Goal: Information Seeking & Learning: Learn about a topic

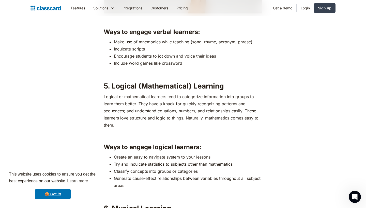
scroll to position [1243, 0]
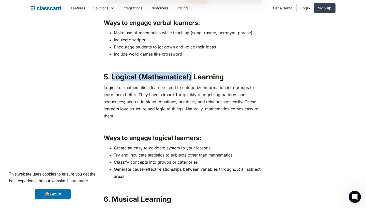
drag, startPoint x: 112, startPoint y: 76, endPoint x: 191, endPoint y: 74, distance: 79.0
click at [191, 74] on strong "5. Logical (Mathematical) Learning" at bounding box center [164, 77] width 120 height 9
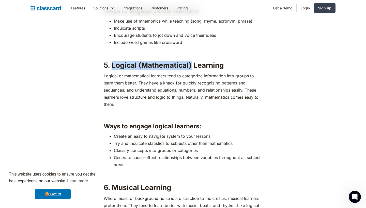
scroll to position [1256, 0]
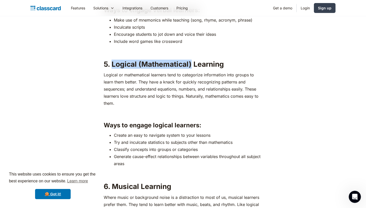
copy strong "Logical (Mathematical)"
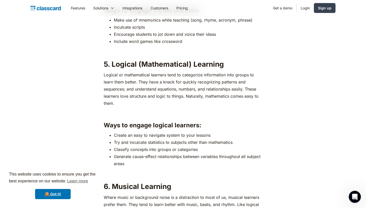
click at [229, 109] on p "‍" at bounding box center [183, 112] width 158 height 7
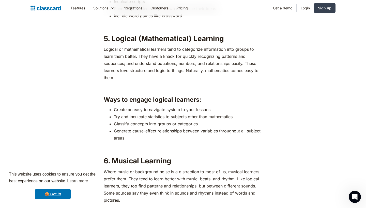
scroll to position [1362, 0]
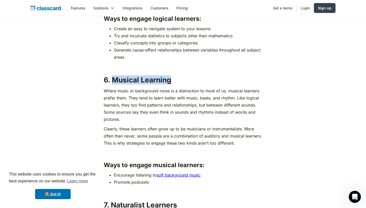
drag, startPoint x: 112, startPoint y: 79, endPoint x: 171, endPoint y: 80, distance: 59.2
click at [171, 80] on strong "6. Musical Learning" at bounding box center [138, 80] width 68 height 9
copy strong "Musical Learning"
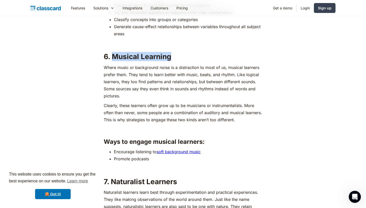
scroll to position [1427, 0]
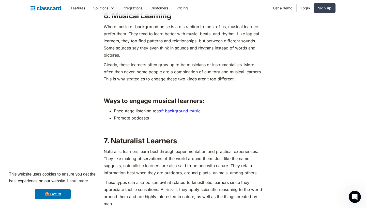
click at [257, 109] on li "Encourage listening to soft background music" at bounding box center [188, 110] width 148 height 7
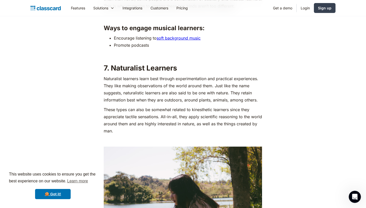
scroll to position [1501, 0]
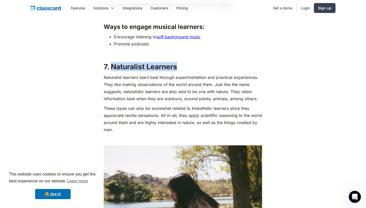
drag, startPoint x: 111, startPoint y: 64, endPoint x: 179, endPoint y: 65, distance: 67.6
click at [179, 65] on h2 "7. Naturalist Learners" at bounding box center [183, 66] width 158 height 9
copy strong "Naturalist Learners"
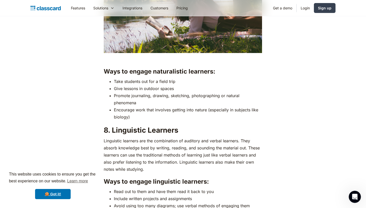
scroll to position [1697, 0]
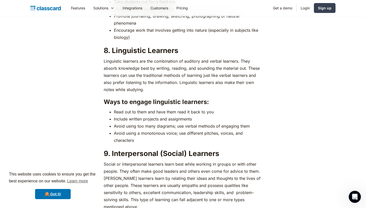
scroll to position [1779, 0]
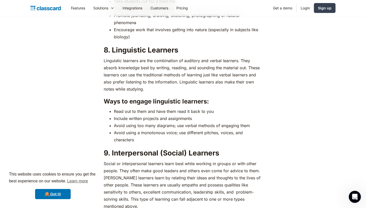
drag, startPoint x: 112, startPoint y: 48, endPoint x: 182, endPoint y: 50, distance: 70.9
click at [183, 50] on h2 "8. Linguistic Learners" at bounding box center [183, 49] width 158 height 9
copy strong "Linguistic Learners"
click at [250, 133] on li "Avoid using a monotonous voice; use different pitches, voices, and characters" at bounding box center [188, 136] width 148 height 14
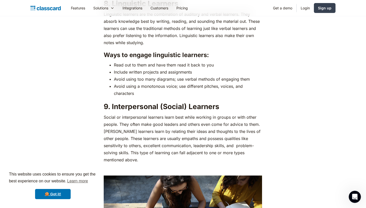
scroll to position [1827, 0]
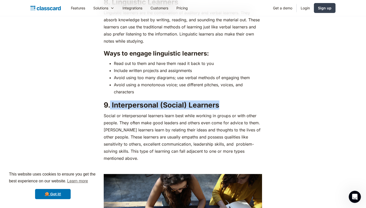
drag, startPoint x: 111, startPoint y: 103, endPoint x: 223, endPoint y: 100, distance: 111.8
click at [223, 101] on h2 "9. Interpersonal (Social) Learners" at bounding box center [183, 105] width 158 height 9
copy strong "Interpersonal (Social) Learners"
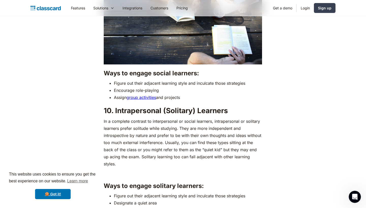
scroll to position [2043, 0]
click at [241, 94] on li "Assign group activities and projects" at bounding box center [188, 97] width 148 height 7
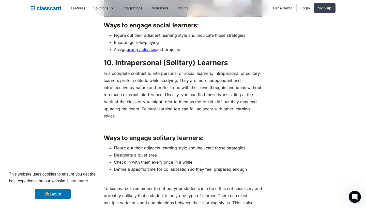
scroll to position [2103, 0]
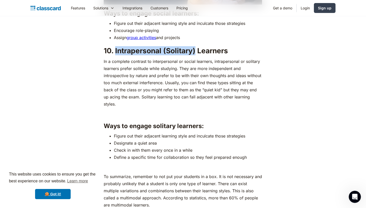
drag, startPoint x: 115, startPoint y: 41, endPoint x: 195, endPoint y: 43, distance: 80.3
click at [195, 46] on strong "10. Intrapersonal (Solitary) Learners" at bounding box center [166, 50] width 124 height 9
copy strong "Intrapersonal (Solitary)"
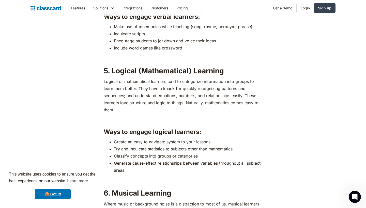
scroll to position [1251, 0]
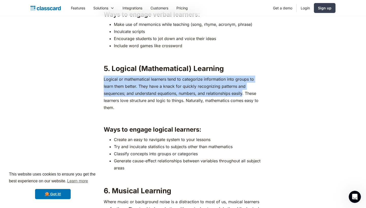
drag, startPoint x: 103, startPoint y: 78, endPoint x: 243, endPoint y: 94, distance: 140.6
click at [243, 94] on div "If you have been a part of the education sector, you probably already know how …" at bounding box center [182, 113] width 161 height 2097
copy p "Logical or mathematical learners tend to categorize information into groups to …"
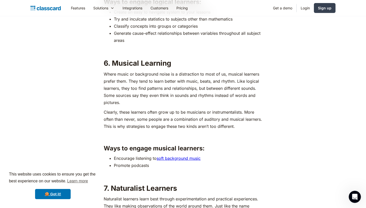
scroll to position [1387, 0]
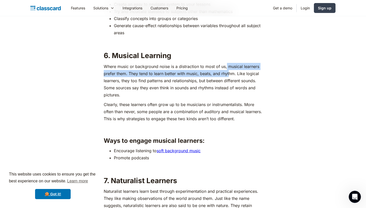
drag, startPoint x: 227, startPoint y: 65, endPoint x: 230, endPoint y: 69, distance: 4.7
click at [230, 69] on p "Where music or background noise is a distraction to most of us, musical learner…" at bounding box center [183, 81] width 158 height 36
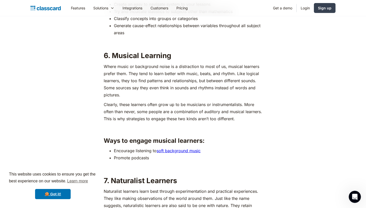
click at [217, 57] on h2 "6. Musical Learning" at bounding box center [183, 55] width 158 height 9
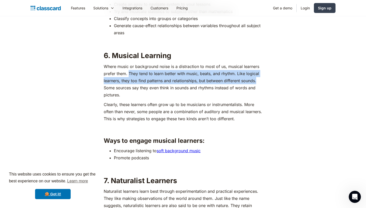
drag, startPoint x: 129, startPoint y: 73, endPoint x: 260, endPoint y: 78, distance: 131.7
click at [260, 78] on p "Where music or background noise is a distraction to most of us, musical learner…" at bounding box center [183, 81] width 158 height 36
copy p "They tend to learn better with music, beats, and rhythm. Like logical learners,…"
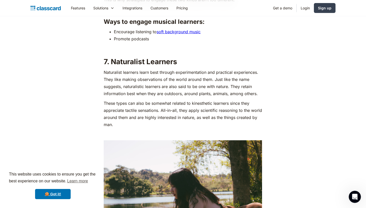
scroll to position [1512, 0]
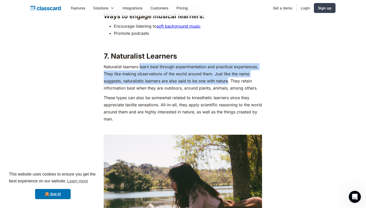
drag, startPoint x: 140, startPoint y: 65, endPoint x: 228, endPoint y: 77, distance: 89.3
click at [228, 77] on p "Naturalist learners learn best through experimentation and practical experience…" at bounding box center [183, 77] width 158 height 28
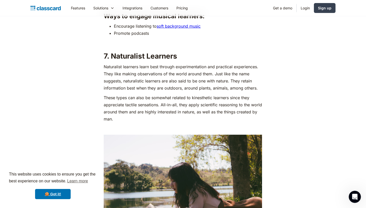
click at [139, 65] on p "Naturalist learners learn best through experimentation and practical experience…" at bounding box center [183, 77] width 158 height 28
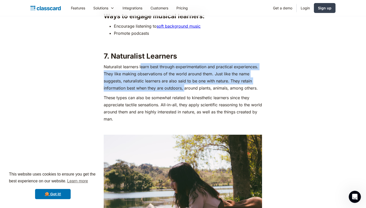
drag, startPoint x: 142, startPoint y: 65, endPoint x: 184, endPoint y: 88, distance: 47.5
click at [184, 88] on p "Naturalist learners learn best through experimentation and practical experience…" at bounding box center [183, 77] width 158 height 28
copy p "earn best through experimentation and practical experiences. They like making o…"
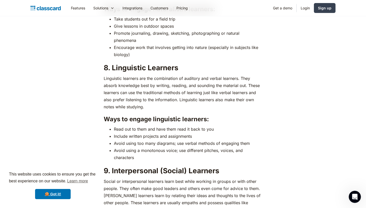
scroll to position [1770, 0]
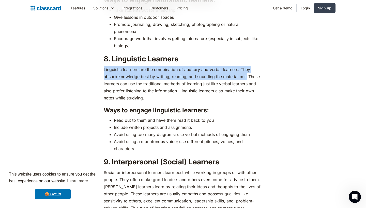
drag, startPoint x: 102, startPoint y: 69, endPoint x: 246, endPoint y: 77, distance: 144.3
copy p "Linguistic learners are the combination of auditory and verbal learners. They a…"
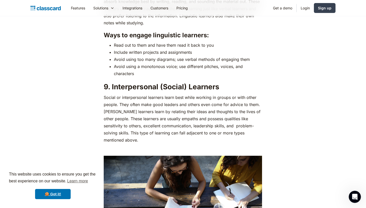
scroll to position [1849, 0]
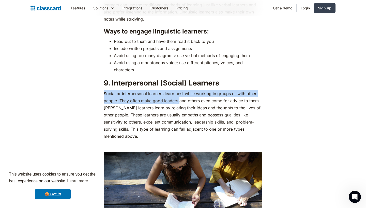
drag, startPoint x: 103, startPoint y: 93, endPoint x: 178, endPoint y: 100, distance: 75.2
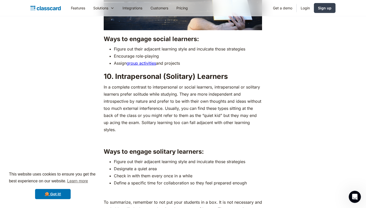
scroll to position [2082, 0]
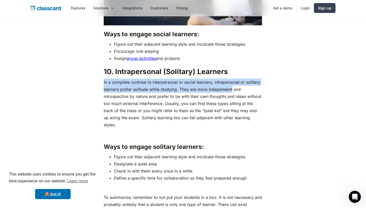
drag, startPoint x: 104, startPoint y: 74, endPoint x: 233, endPoint y: 80, distance: 129.2
click at [233, 80] on p "In a complete contrast to interpersonal or social learners, intrapersonal or so…" at bounding box center [183, 104] width 158 height 50
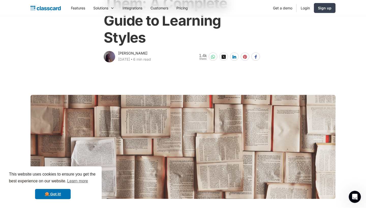
scroll to position [2, 0]
